Goal: Task Accomplishment & Management: Manage account settings

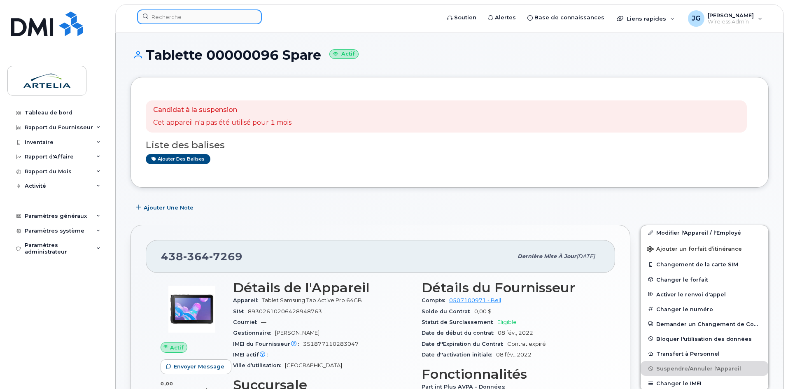
click at [195, 20] on input at bounding box center [199, 16] width 125 height 15
paste input "4384681070"
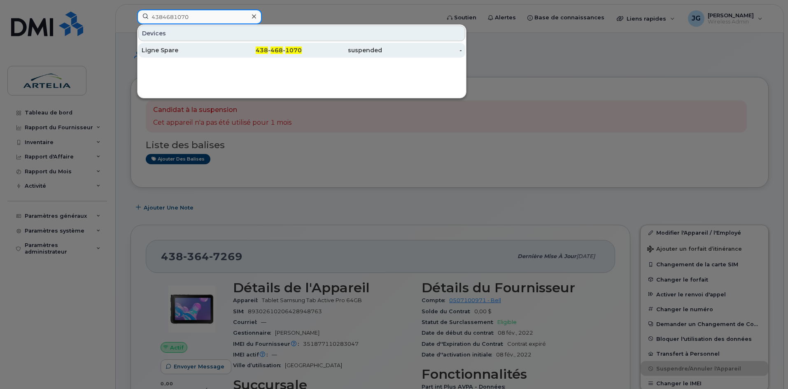
type input "4384681070"
click at [197, 49] on div "Ligne Spare" at bounding box center [182, 50] width 80 height 8
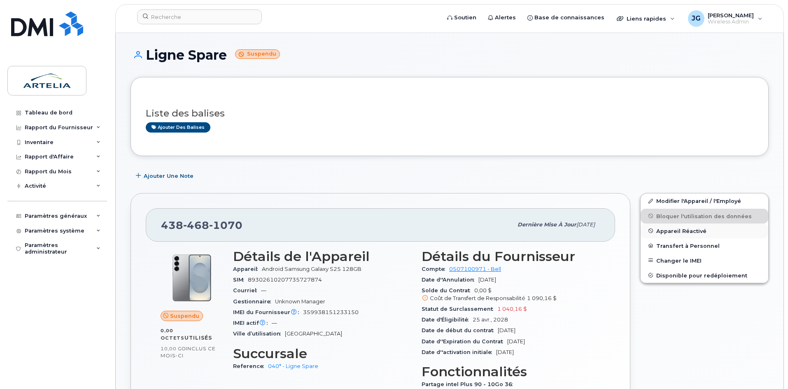
click at [692, 234] on span "Appareil Réactivé" at bounding box center [682, 231] width 50 height 6
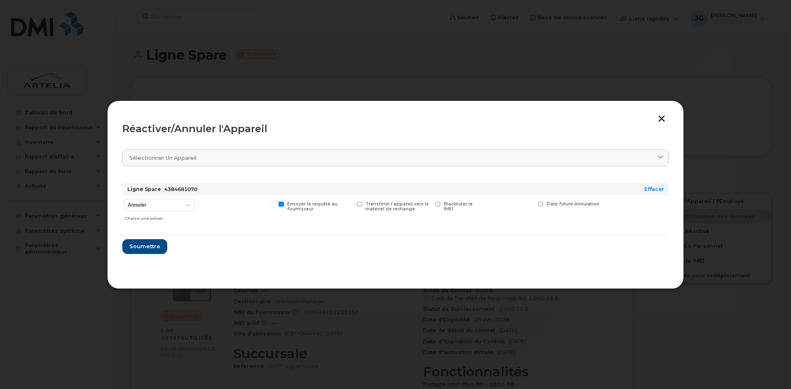
click at [661, 120] on button "button" at bounding box center [661, 119] width 12 height 9
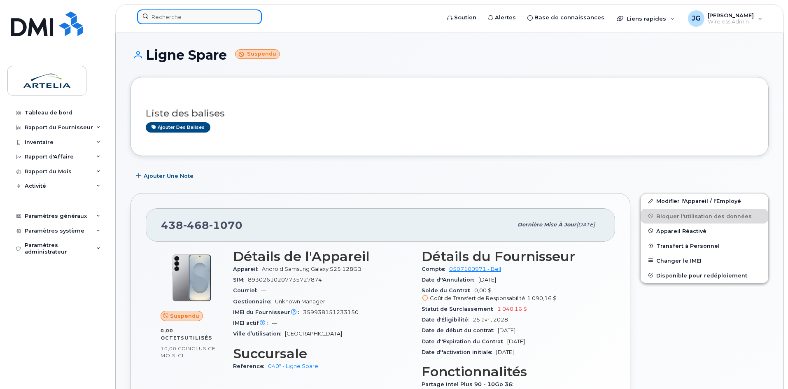
click at [220, 14] on input at bounding box center [199, 16] width 125 height 15
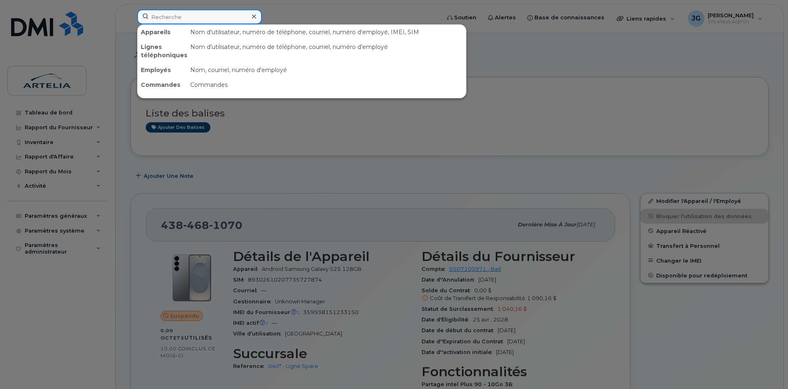
paste input "4384681070"
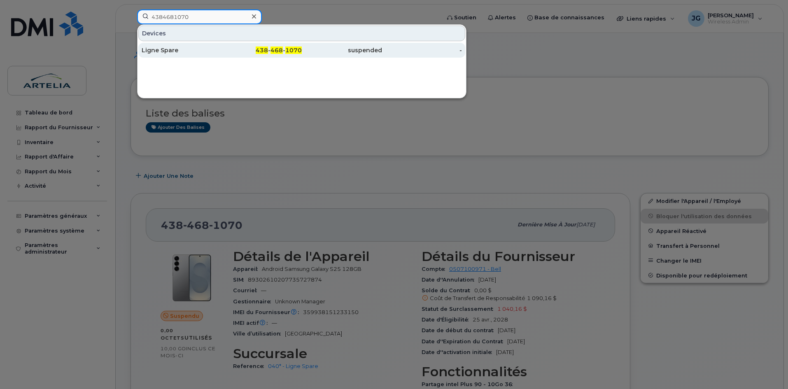
type input "4384681070"
click at [211, 57] on div "Ligne Spare" at bounding box center [182, 50] width 80 height 15
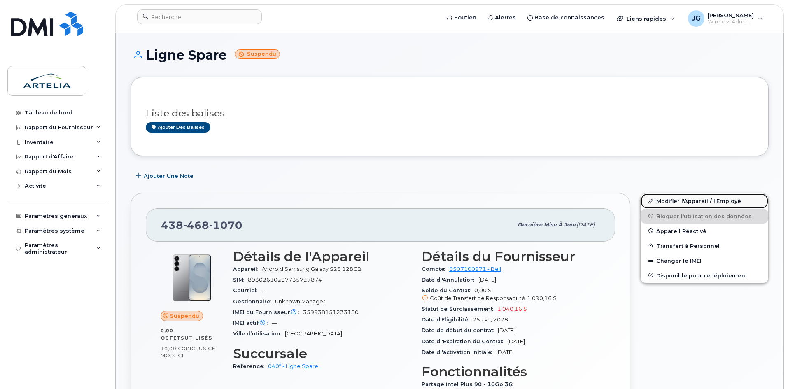
click at [665, 206] on link "Modifier l'Appareil / l'Employé" at bounding box center [705, 201] width 128 height 15
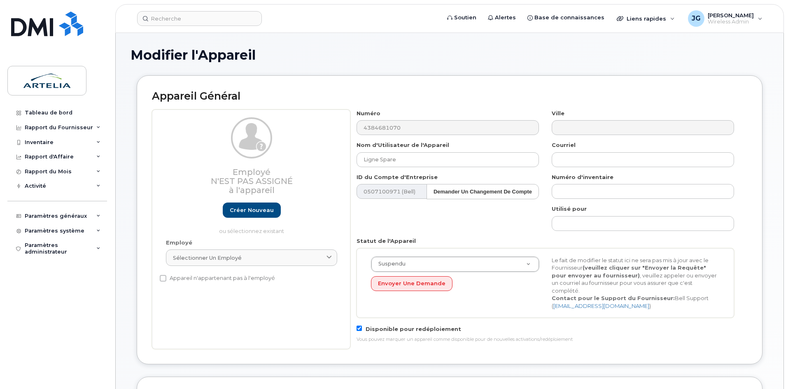
select select "29521960"
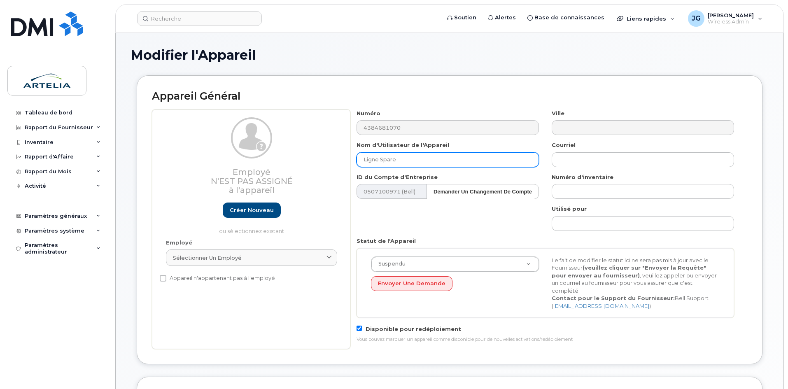
drag, startPoint x: 415, startPoint y: 159, endPoint x: 240, endPoint y: 135, distance: 176.2
click at [240, 135] on div "Employé N'est pas assigné à l'appareil Créer nouveau ou sélectionnez existant E…" at bounding box center [450, 230] width 596 height 240
paste input "Jean-Christoph"
paste input "Martin"
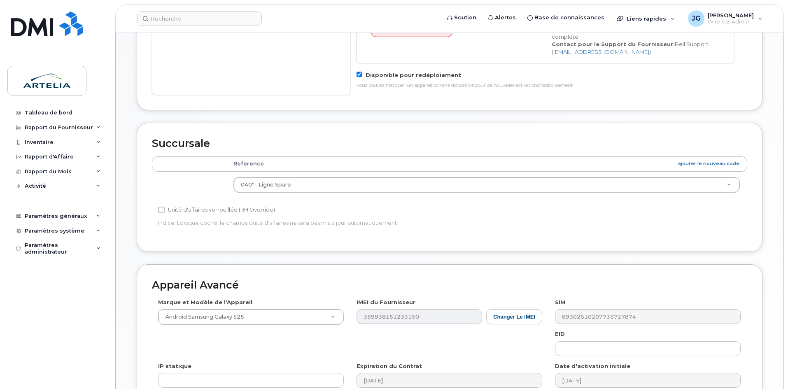
scroll to position [268, 0]
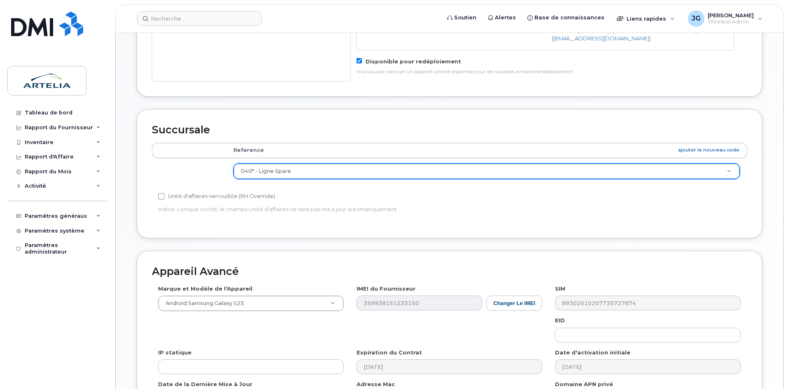
type input "[PERSON_NAME]"
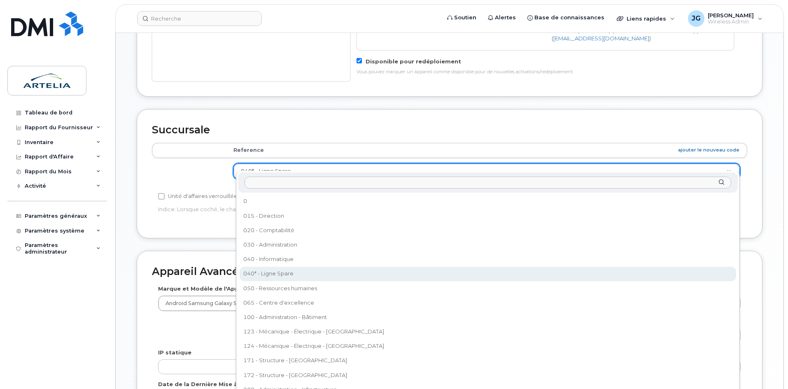
type input "3"
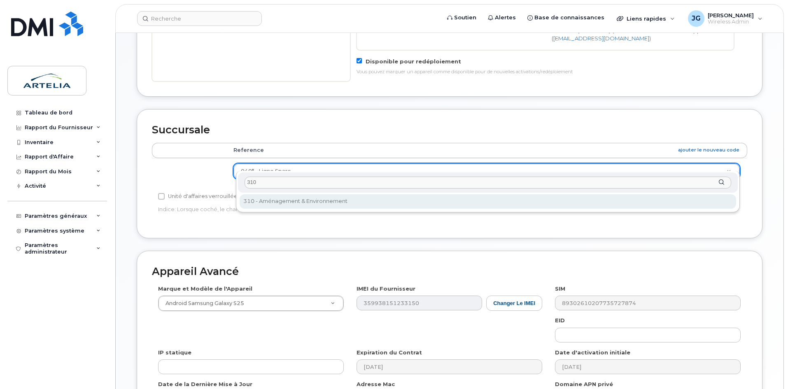
type input "310"
select select "29521993"
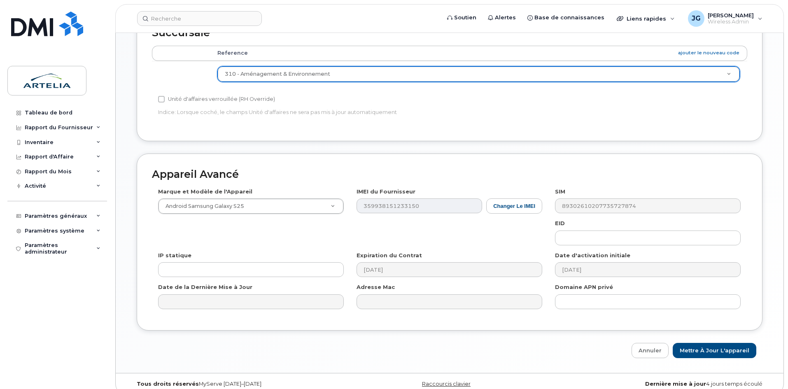
scroll to position [367, 0]
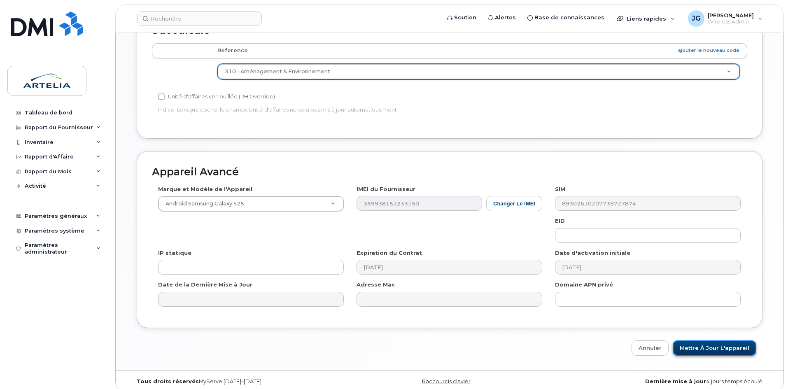
click at [707, 345] on input "Mettre à jour l'appareil" at bounding box center [715, 348] width 84 height 15
type input "Sauvegarde..."
